Goal: Use online tool/utility: Utilize a website feature to perform a specific function

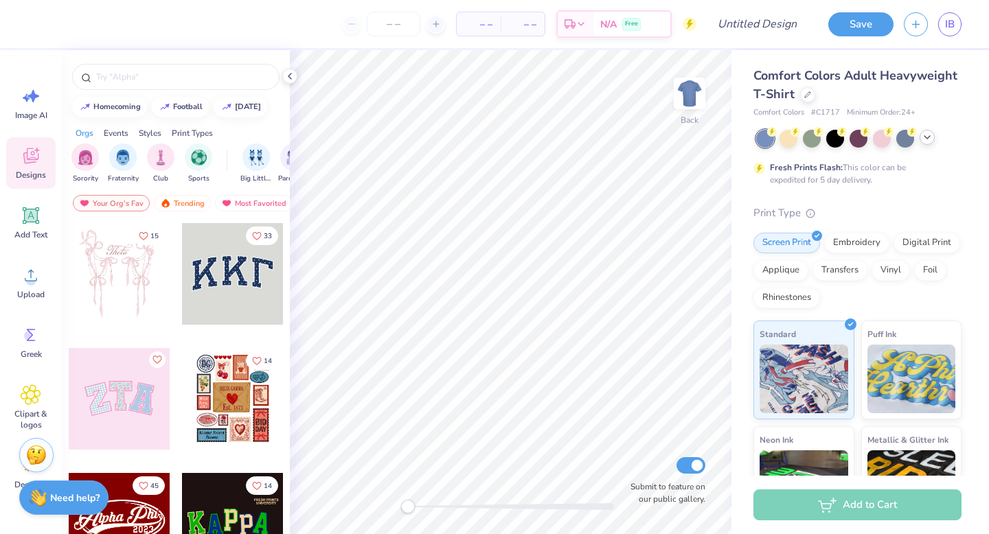
click at [924, 140] on icon at bounding box center [927, 137] width 11 height 11
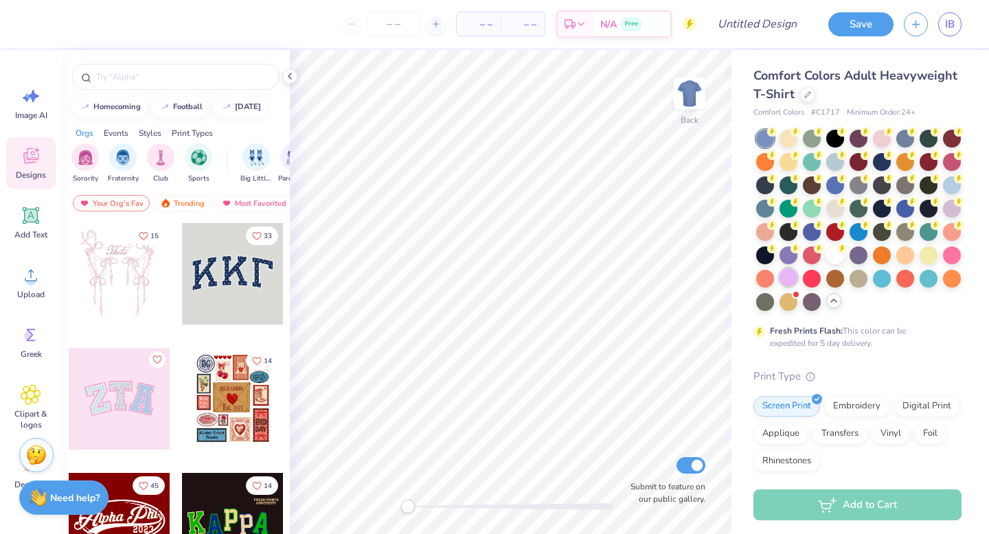
click at [786, 282] on div at bounding box center [789, 278] width 18 height 18
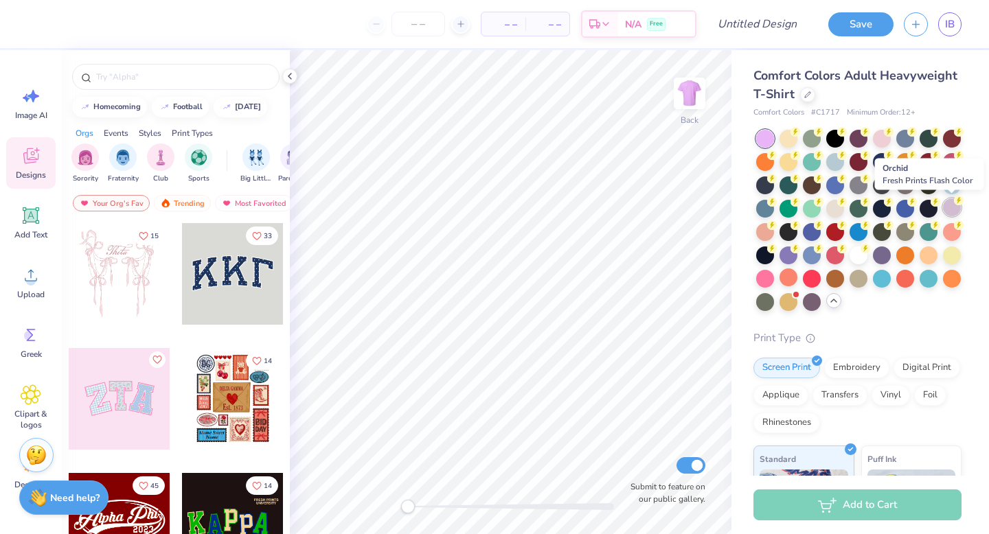
click at [948, 209] on div at bounding box center [952, 207] width 18 height 18
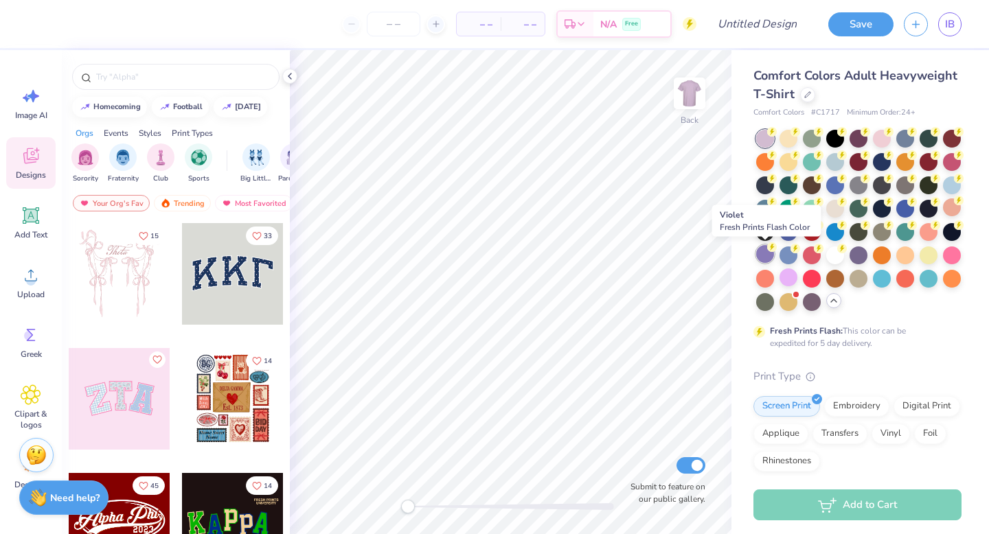
click at [773, 257] on div at bounding box center [765, 254] width 18 height 18
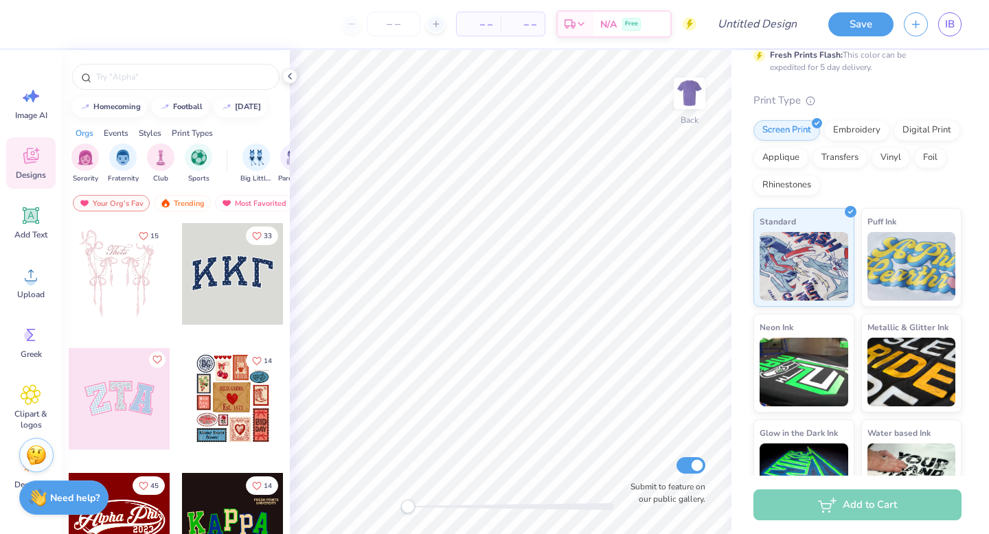
scroll to position [319, 0]
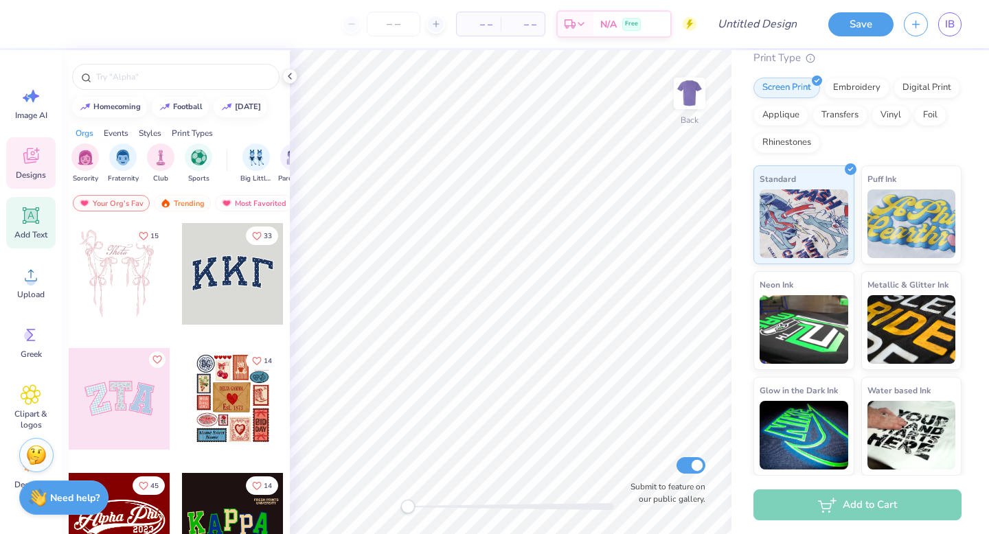
click at [25, 225] on icon at bounding box center [31, 215] width 21 height 21
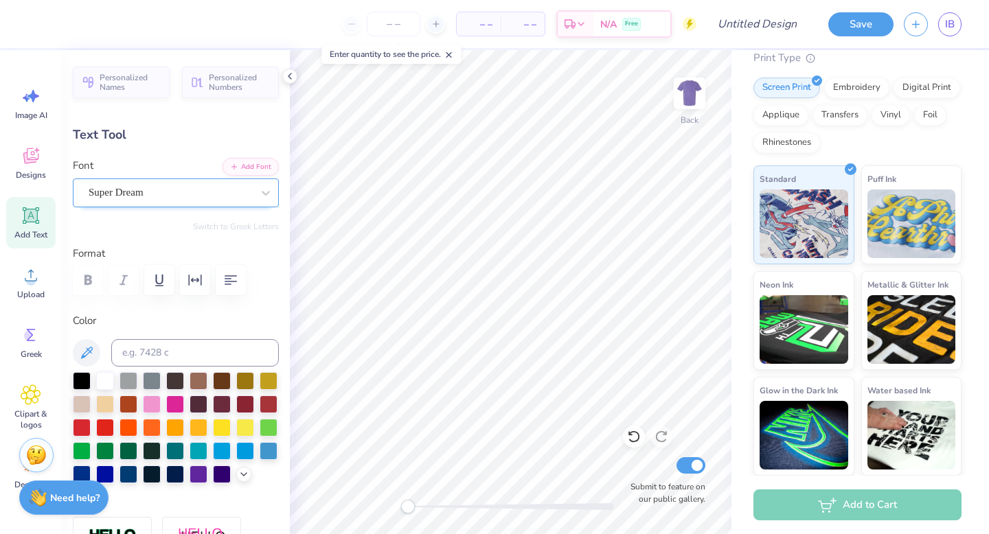
click at [178, 187] on div "Super Dream" at bounding box center [170, 192] width 166 height 21
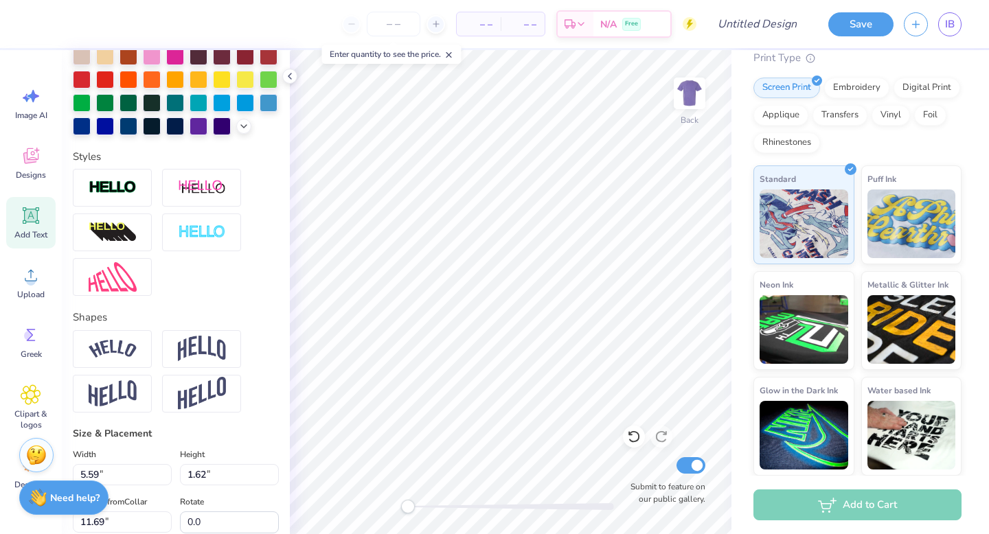
scroll to position [0, 0]
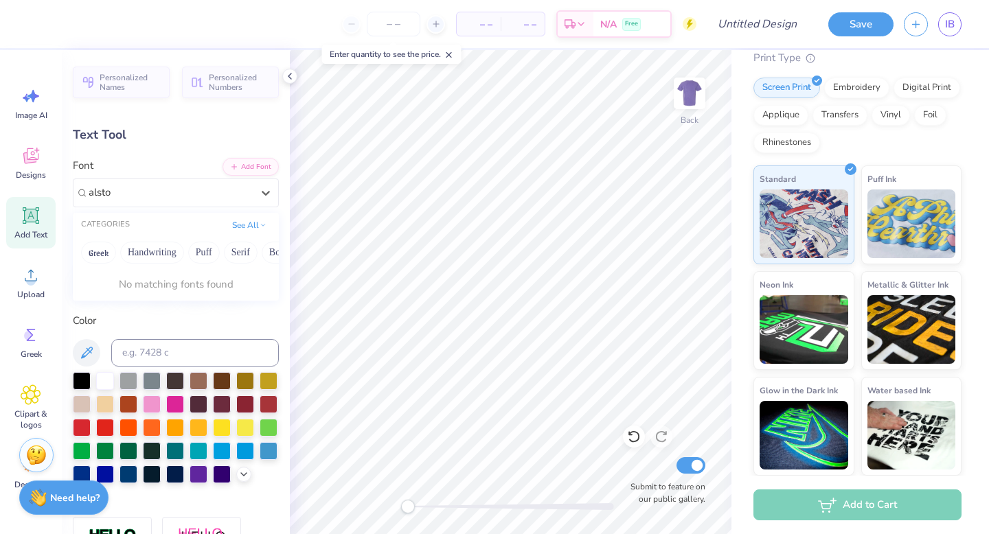
type input "alsto"
